Goal: Find specific page/section: Find specific page/section

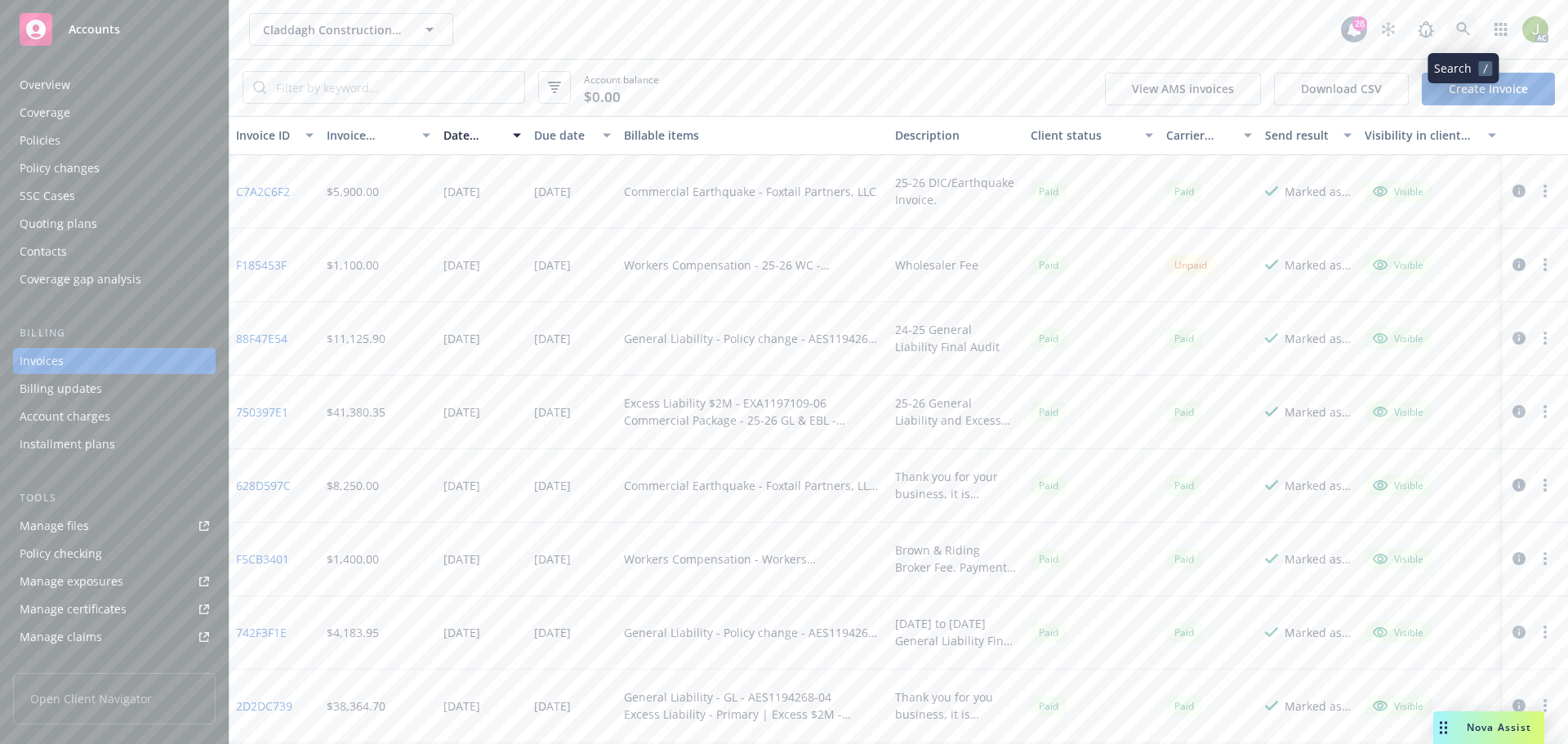
click at [1460, 30] on icon at bounding box center [1463, 28] width 14 height 14
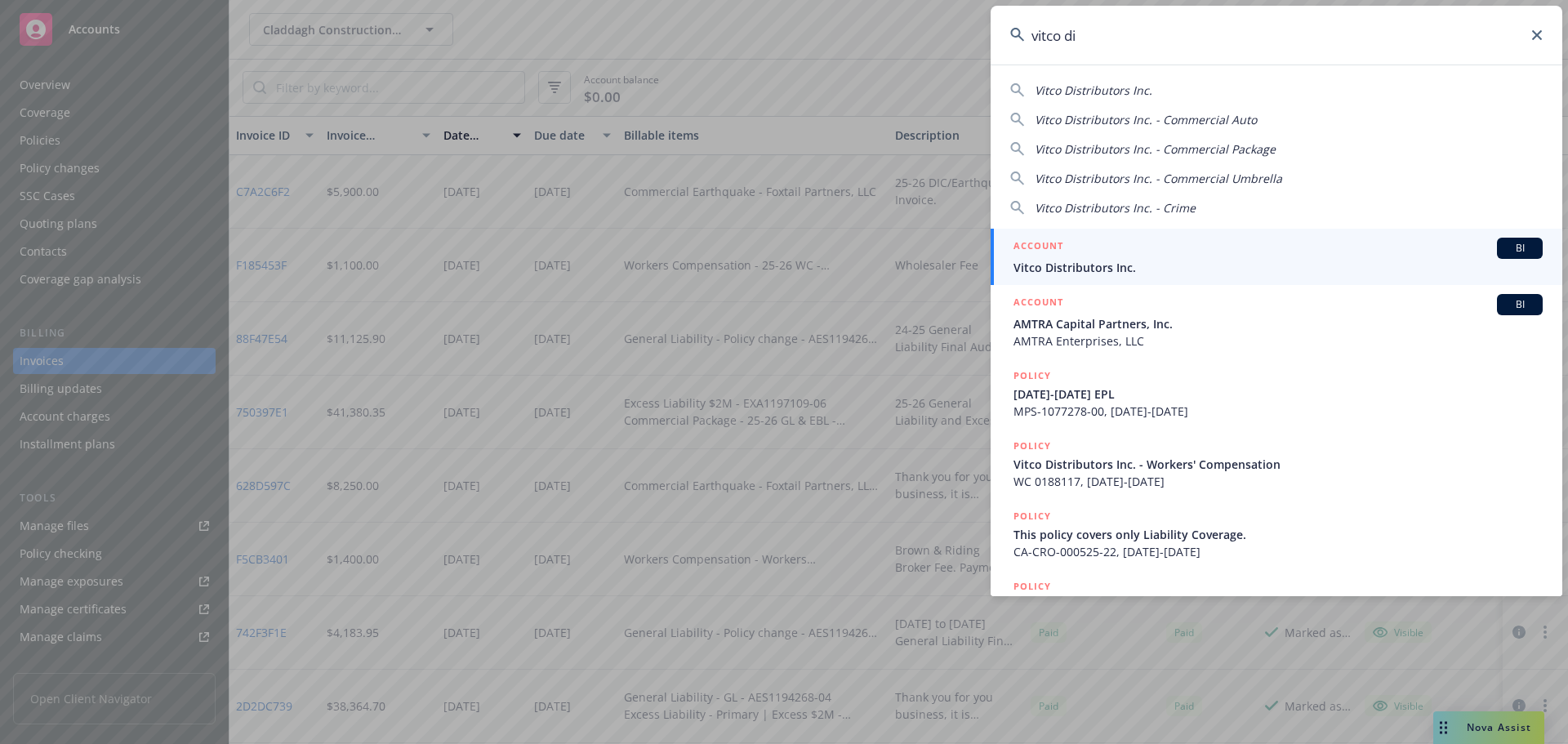
type input "vitco di"
click at [1160, 272] on span "Vitco Distributors Inc." at bounding box center [1277, 267] width 529 height 17
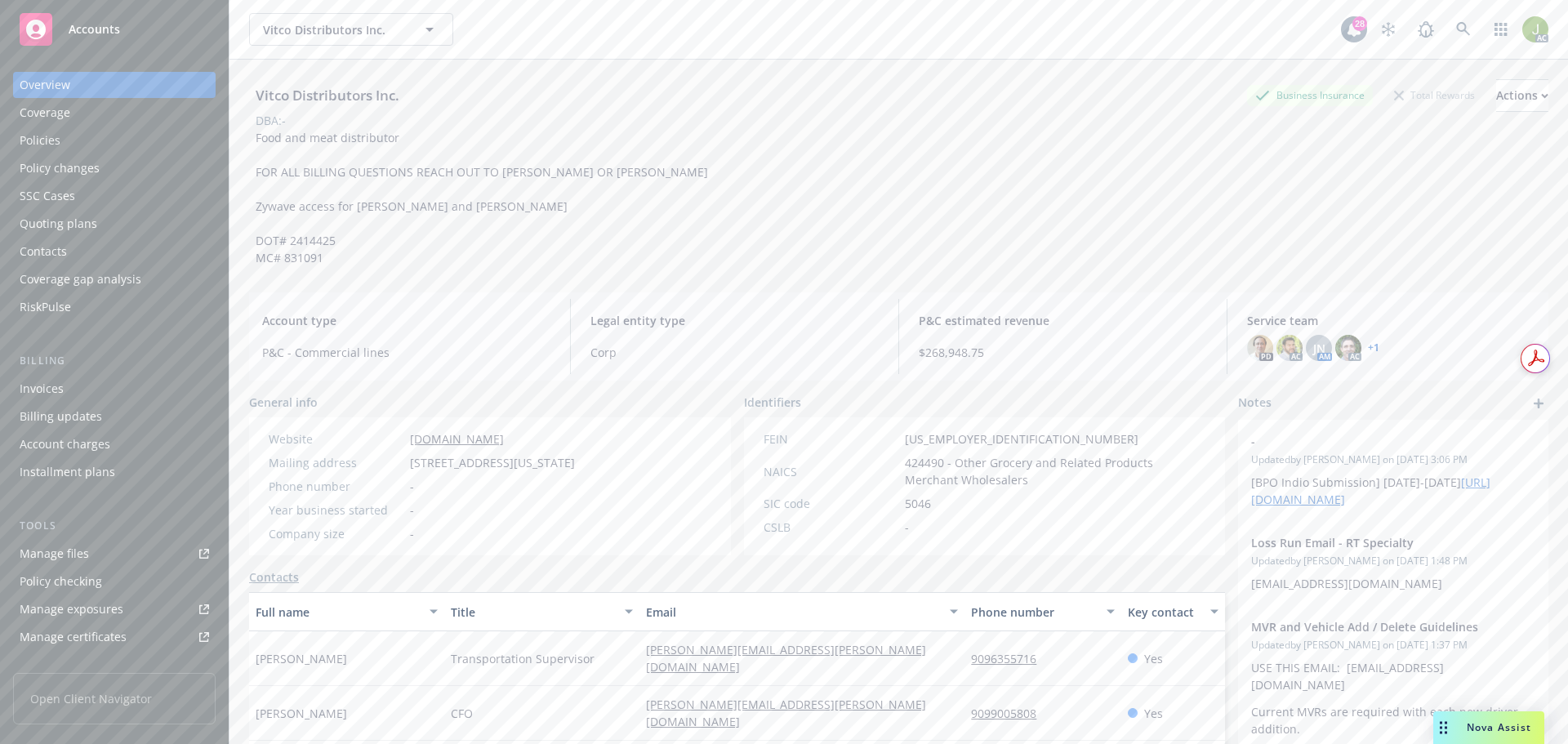
click at [108, 397] on div "Invoices" at bounding box center [114, 389] width 190 height 26
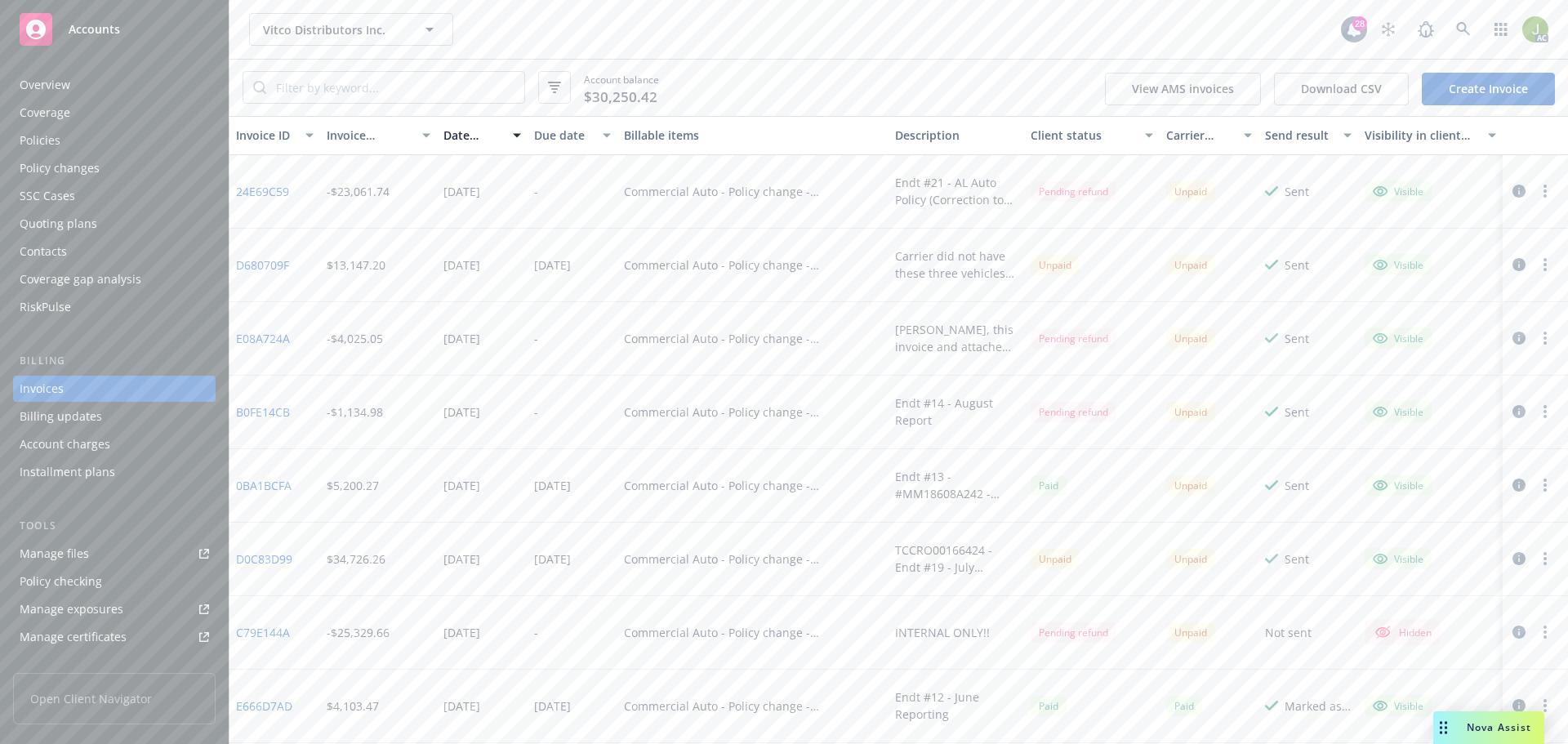
click at [1077, 130] on div "Client status" at bounding box center [1083, 135] width 105 height 17
click at [157, 88] on div "Overview" at bounding box center [114, 84] width 190 height 26
